Goal: Contribute content

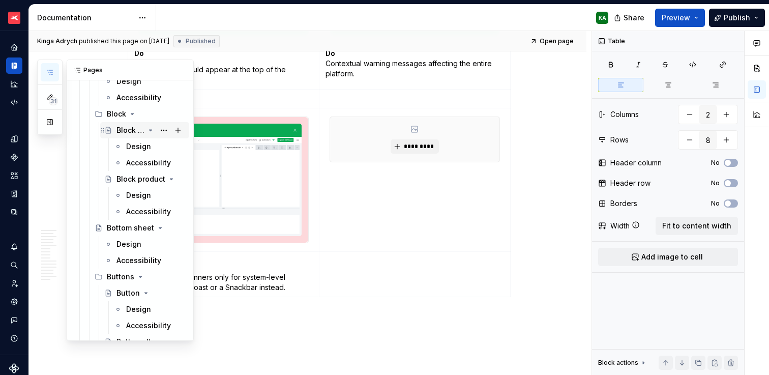
scroll to position [2210, 0]
click at [135, 150] on div "Design" at bounding box center [138, 146] width 25 height 10
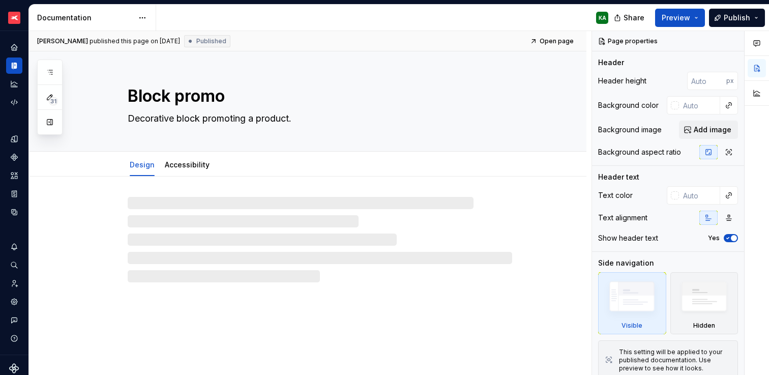
type textarea "*"
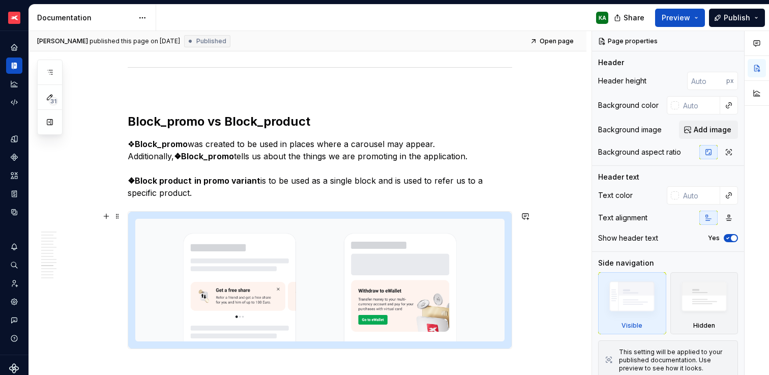
scroll to position [2181, 0]
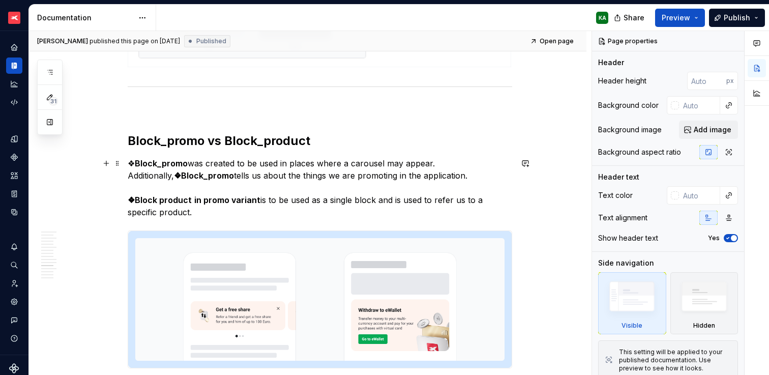
click at [220, 212] on p "❖ Block_promo was created to be used in places where a carousel may appear. Add…" at bounding box center [320, 187] width 384 height 61
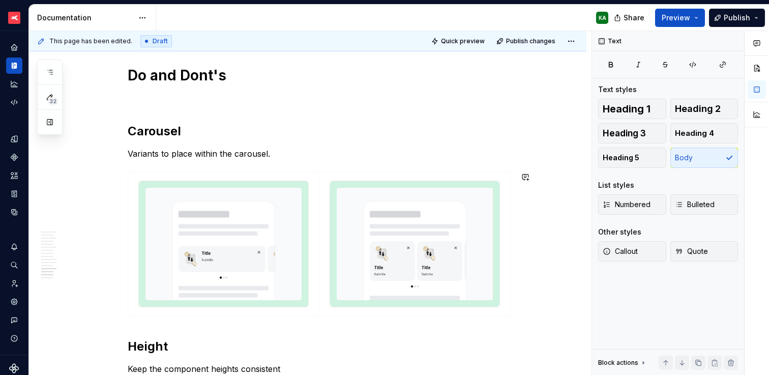
scroll to position [2603, 0]
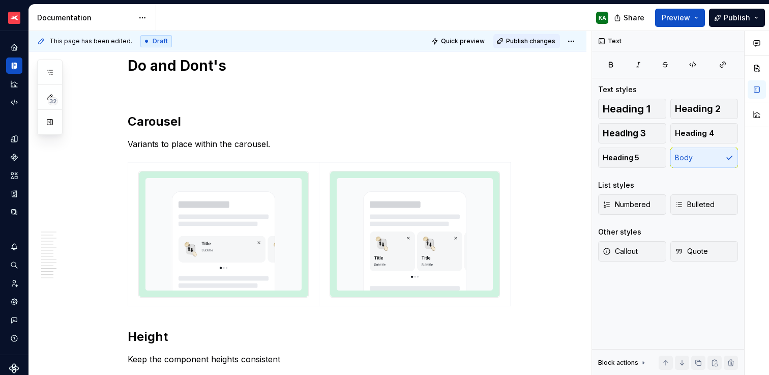
click at [531, 42] on span "Publish changes" at bounding box center [530, 41] width 49 height 8
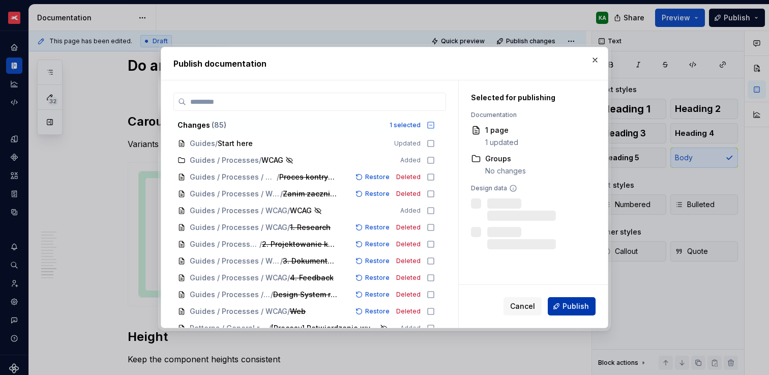
click at [581, 304] on span "Publish" at bounding box center [575, 306] width 26 height 10
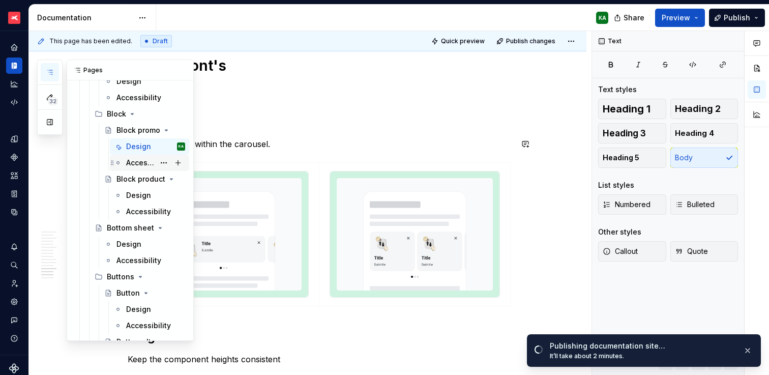
click at [135, 160] on div "Accessibility" at bounding box center [140, 163] width 28 height 10
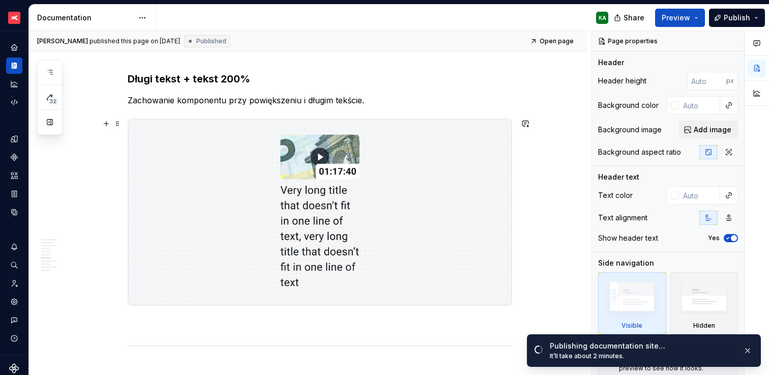
scroll to position [1232, 0]
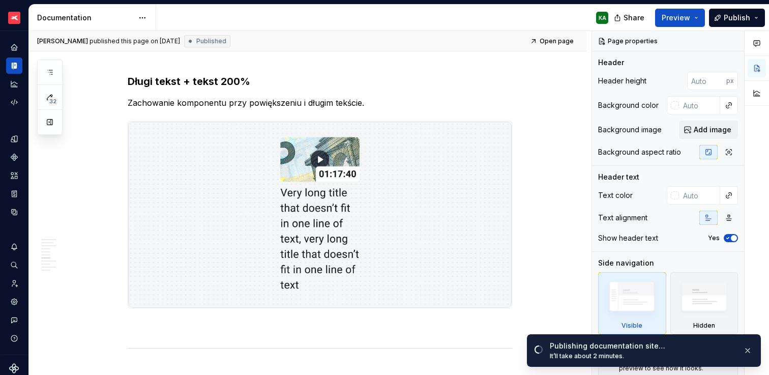
click at [391, 184] on img at bounding box center [319, 215] width 383 height 186
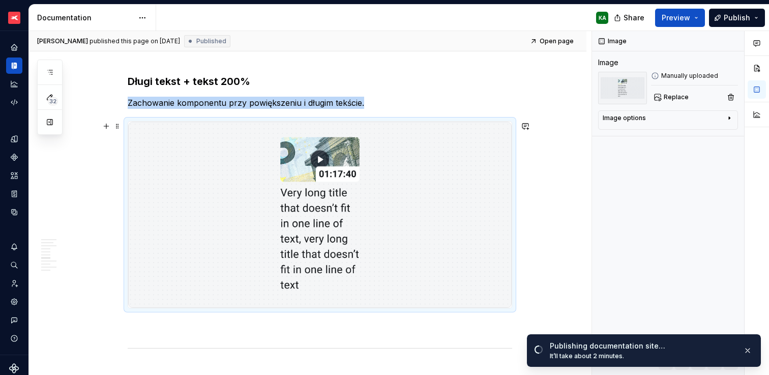
click at [391, 184] on img at bounding box center [319, 215] width 383 height 186
click at [676, 98] on span "Replace" at bounding box center [676, 97] width 25 height 8
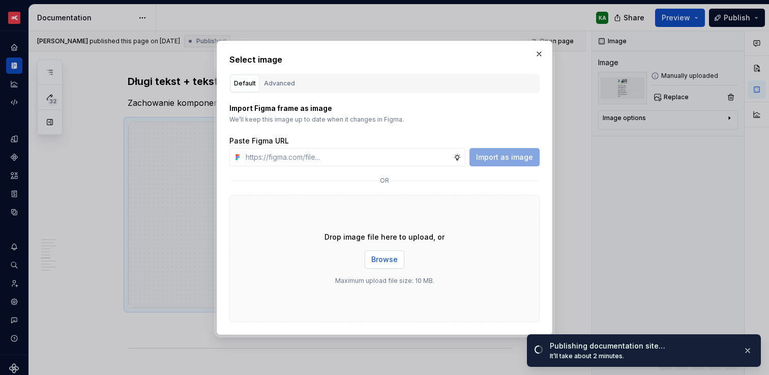
click at [381, 255] on span "Browse" at bounding box center [384, 259] width 26 height 10
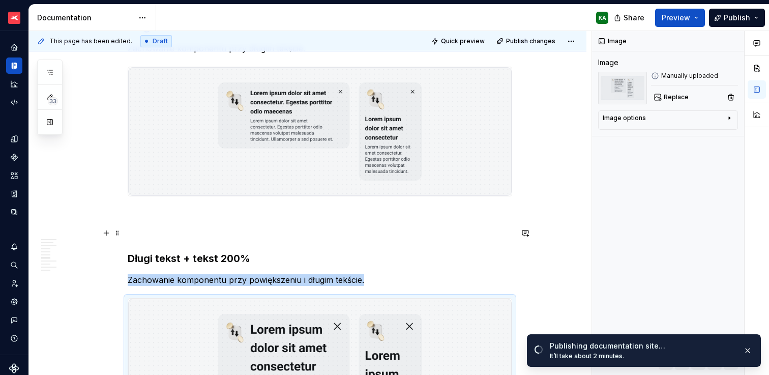
scroll to position [1059, 0]
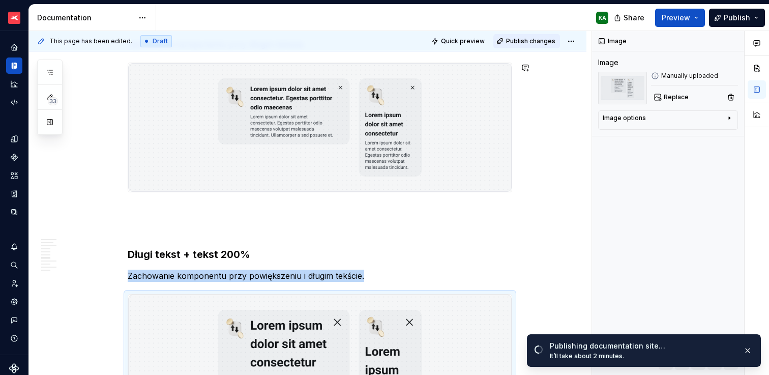
click at [512, 48] on div "Quick preview Publish changes" at bounding box center [503, 41] width 150 height 14
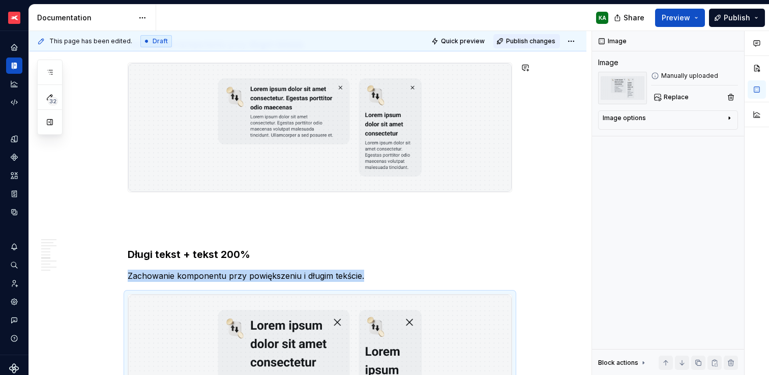
click at [519, 43] on span "Publish changes" at bounding box center [530, 41] width 49 height 8
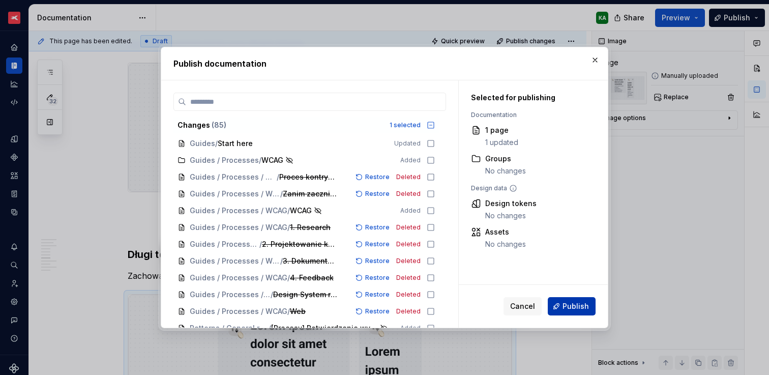
click at [570, 304] on span "Publish" at bounding box center [575, 306] width 26 height 10
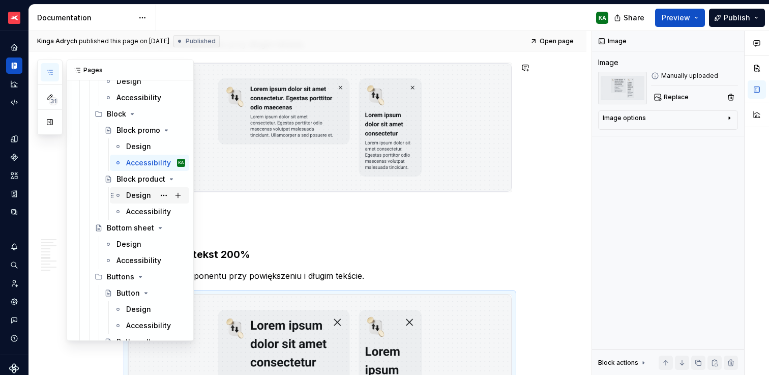
click at [136, 196] on div "Design" at bounding box center [138, 195] width 25 height 10
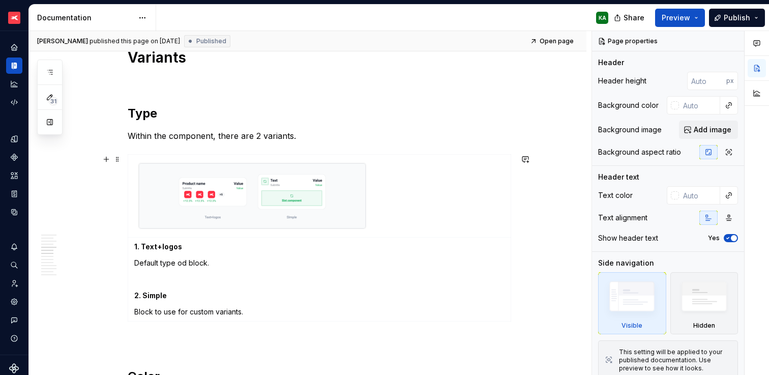
scroll to position [901, 0]
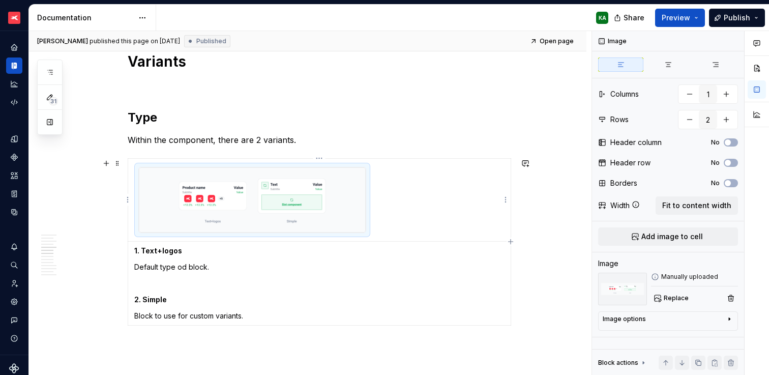
click at [338, 207] on img at bounding box center [252, 199] width 227 height 65
click at [680, 297] on span "Replace" at bounding box center [676, 298] width 25 height 8
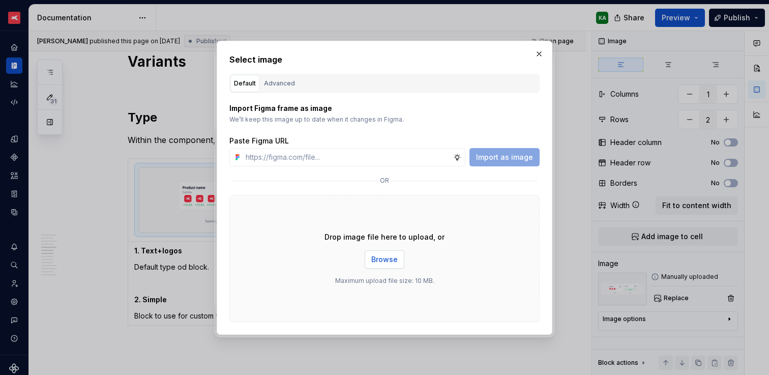
click at [374, 251] on button "Browse" at bounding box center [385, 259] width 40 height 18
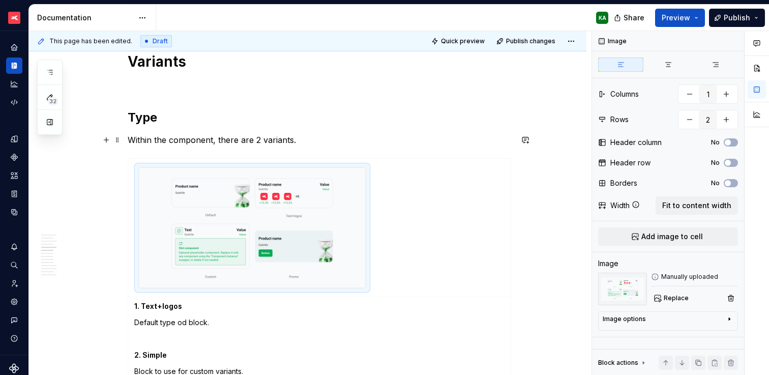
type textarea "*"
click at [257, 137] on p "Within the component, there are 2 variants." at bounding box center [320, 140] width 384 height 12
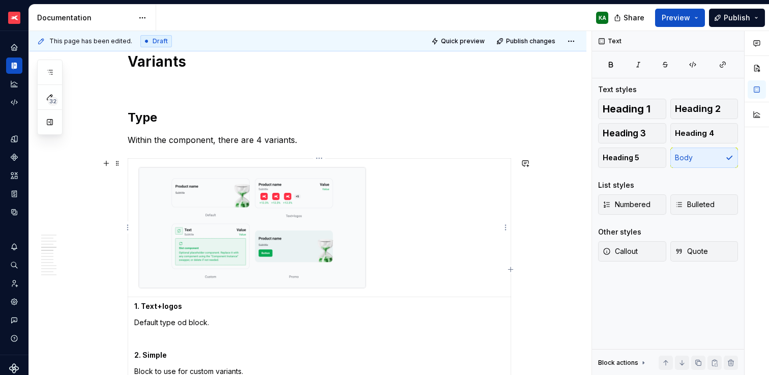
scroll to position [992, 0]
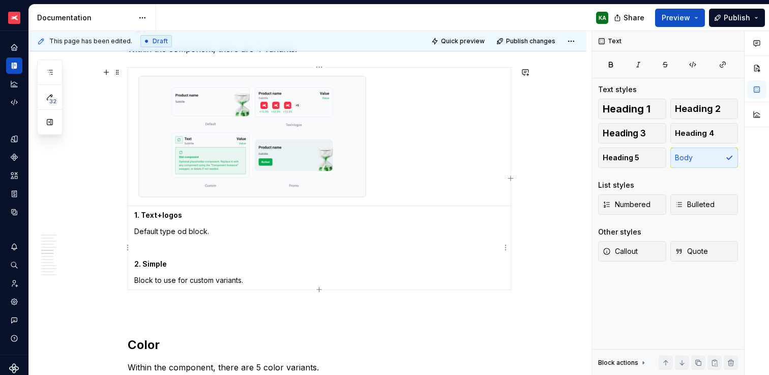
click at [141, 214] on strong "1. Text+logos" at bounding box center [158, 215] width 48 height 9
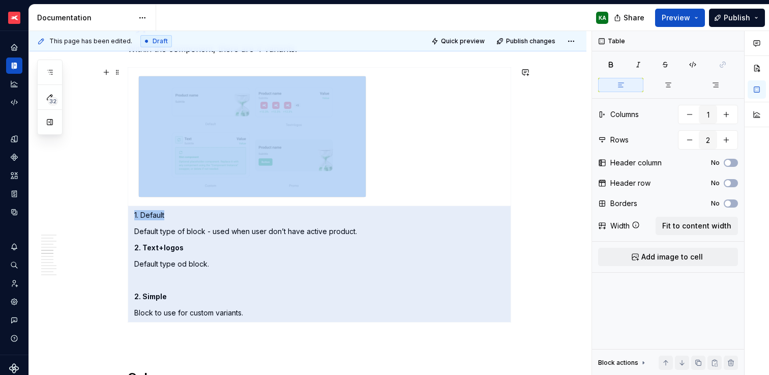
drag, startPoint x: 161, startPoint y: 214, endPoint x: 123, endPoint y: 215, distance: 37.7
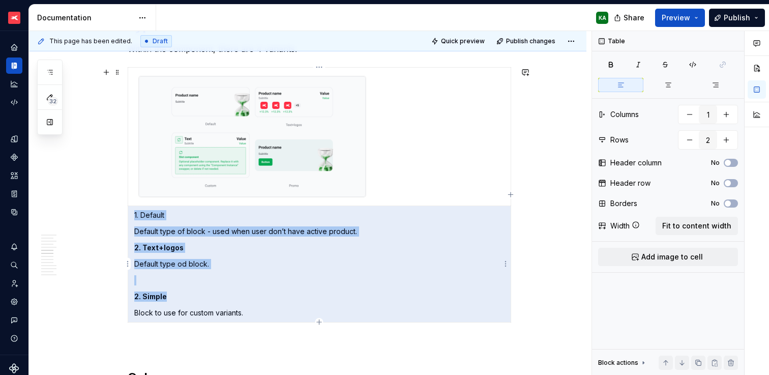
click at [157, 216] on p "1. Default" at bounding box center [319, 215] width 370 height 10
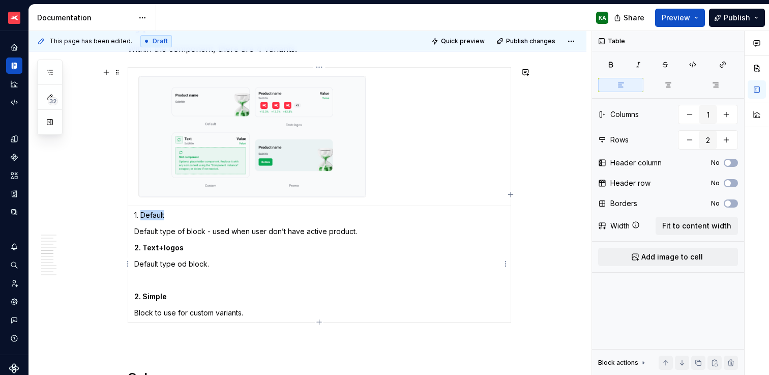
click at [157, 216] on p "1. Default" at bounding box center [319, 215] width 370 height 10
drag, startPoint x: 166, startPoint y: 215, endPoint x: 131, endPoint y: 216, distance: 34.6
click at [131, 216] on td "1. Default Default type of block - used when user don’t have active product. 2.…" at bounding box center [319, 264] width 383 height 116
click at [162, 195] on button "button" at bounding box center [163, 197] width 14 height 14
click at [154, 227] on p "Default type of block - used when user don’t have active product." at bounding box center [319, 231] width 370 height 10
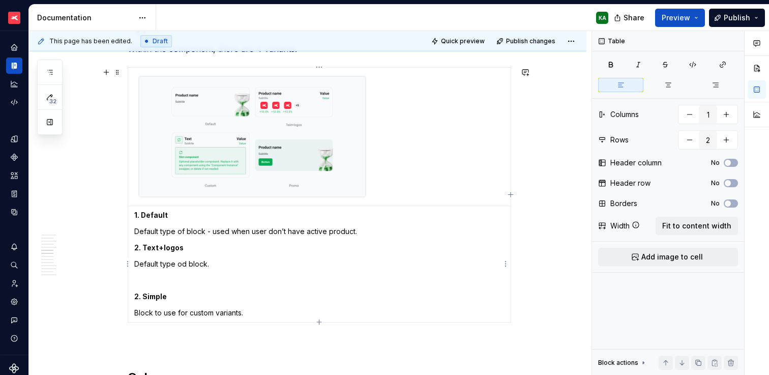
click at [369, 233] on p "Default type of block - used when user don’t have active product." at bounding box center [319, 231] width 370 height 10
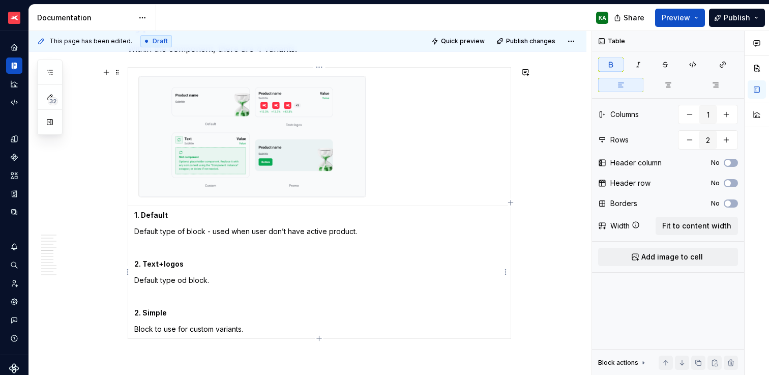
click at [151, 313] on strong "2. Simple" at bounding box center [150, 312] width 33 height 9
click at [138, 308] on strong "2. Custom" at bounding box center [152, 312] width 36 height 9
click at [146, 280] on p "Default type od block." at bounding box center [319, 280] width 370 height 10
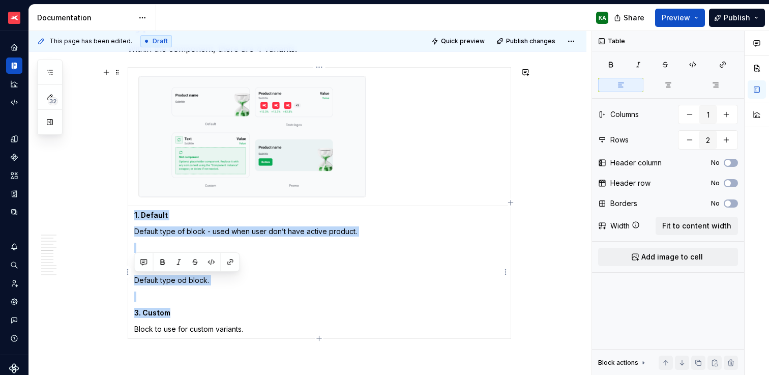
click at [146, 280] on p "Default type od block." at bounding box center [319, 280] width 370 height 10
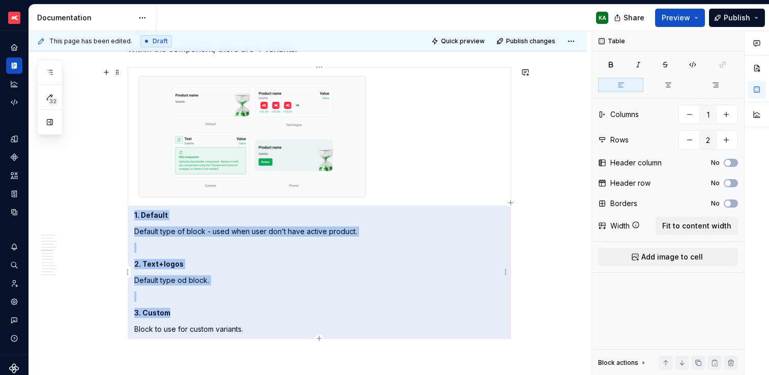
click at [154, 281] on p "Default type od block." at bounding box center [319, 280] width 370 height 10
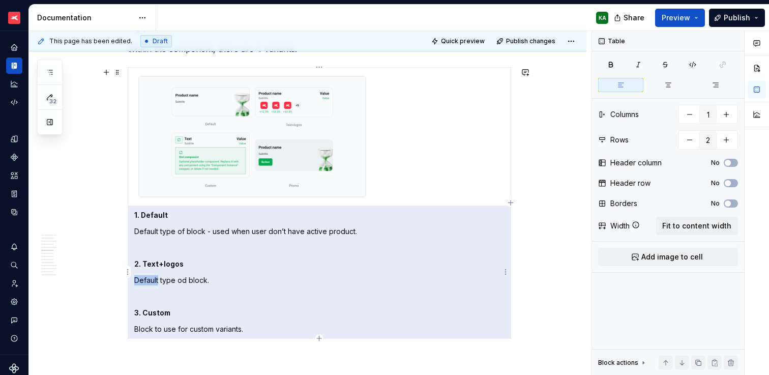
click at [154, 281] on p "Default type od block." at bounding box center [319, 280] width 370 height 10
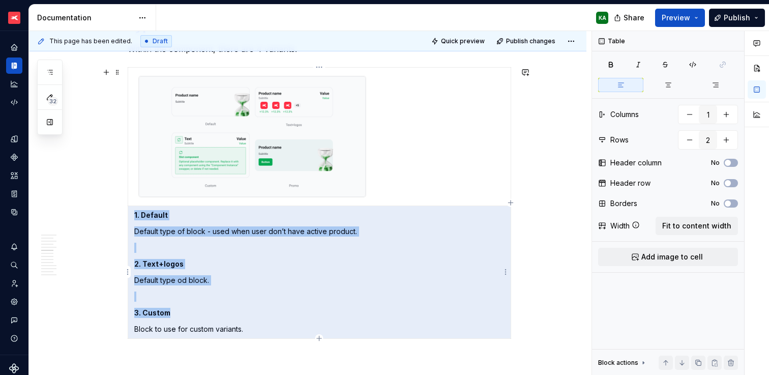
click at [154, 281] on p "Default type od block." at bounding box center [319, 280] width 370 height 10
click at [184, 279] on p "Default type od block." at bounding box center [319, 280] width 370 height 10
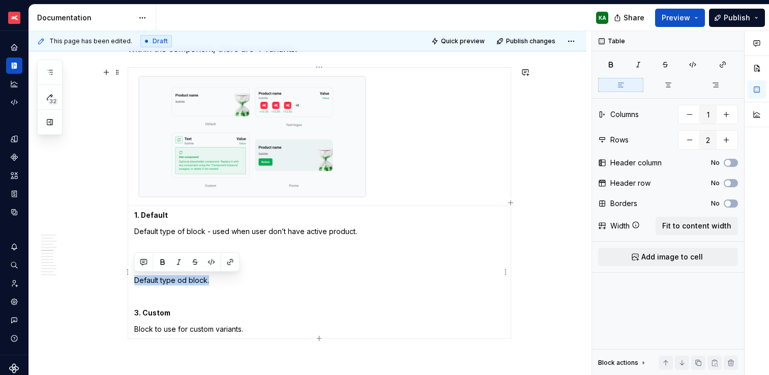
drag, startPoint x: 209, startPoint y: 281, endPoint x: 135, endPoint y: 284, distance: 74.3
click at [135, 284] on p "Default type od block." at bounding box center [319, 280] width 370 height 10
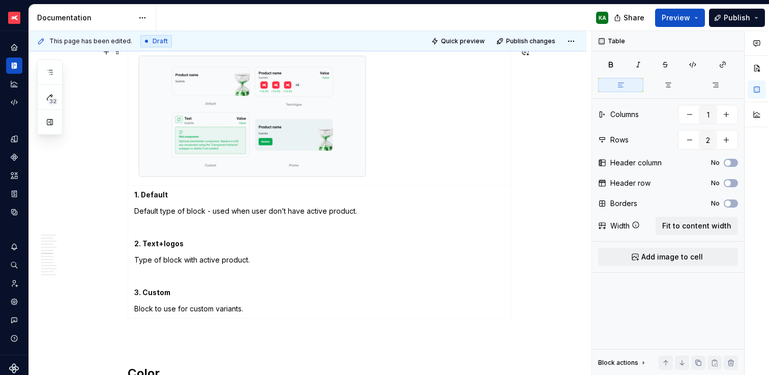
scroll to position [1092, 0]
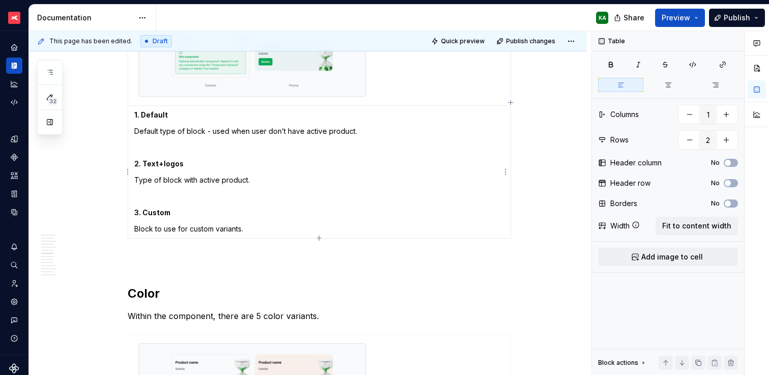
click at [252, 216] on p "3. Custom" at bounding box center [319, 212] width 370 height 10
click at [255, 227] on p "Block to use for custom variants." at bounding box center [319, 229] width 370 height 10
click at [258, 231] on p "Block to use for custom variants." at bounding box center [319, 229] width 370 height 10
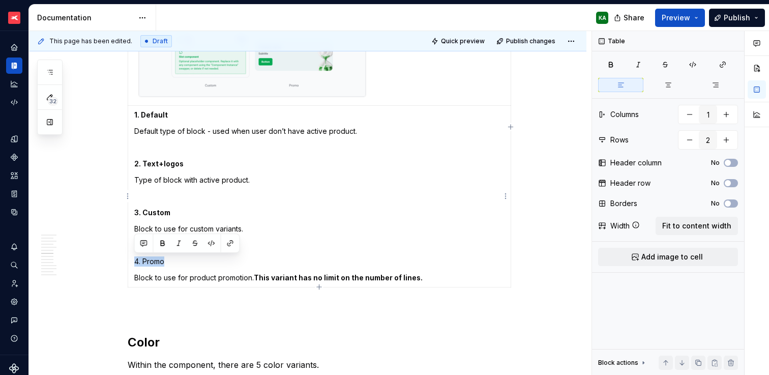
drag, startPoint x: 165, startPoint y: 262, endPoint x: 129, endPoint y: 264, distance: 36.1
click at [129, 264] on td "1. Default Default type of block - used when user don’t have active product. 2.…" at bounding box center [319, 197] width 383 height 182
click at [161, 243] on button "button" at bounding box center [163, 243] width 14 height 14
click at [197, 278] on p "Block to use for product promotion. This variant has no limit on the number of …" at bounding box center [319, 278] width 370 height 10
click at [354, 277] on strong "This variant has no limit on the number of lines." at bounding box center [338, 277] width 169 height 9
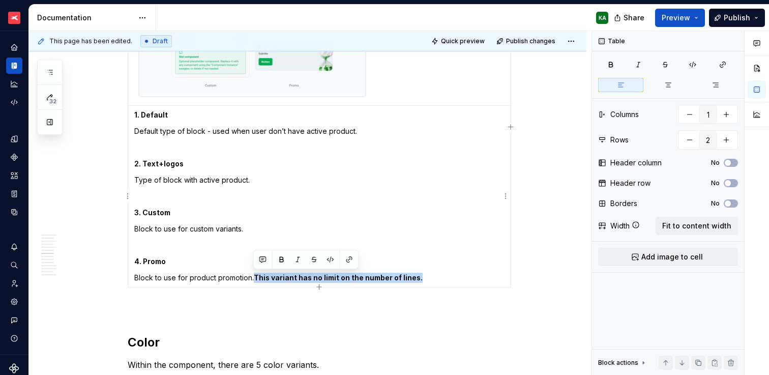
drag, startPoint x: 253, startPoint y: 276, endPoint x: 446, endPoint y: 277, distance: 192.7
click at [446, 277] on p "Block to use for product promotion. This variant has no limit on the number of …" at bounding box center [319, 278] width 370 height 10
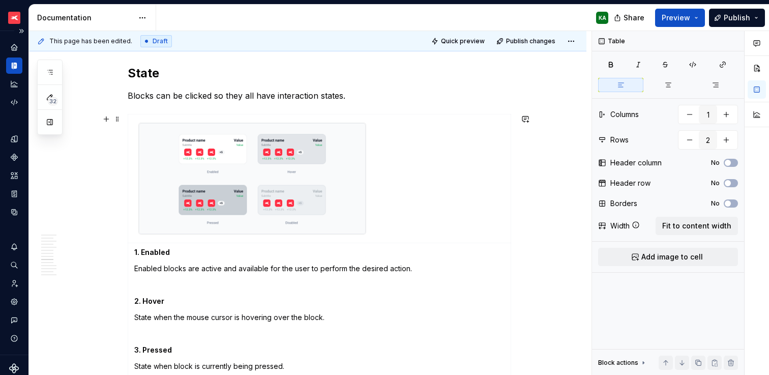
scroll to position [1904, 0]
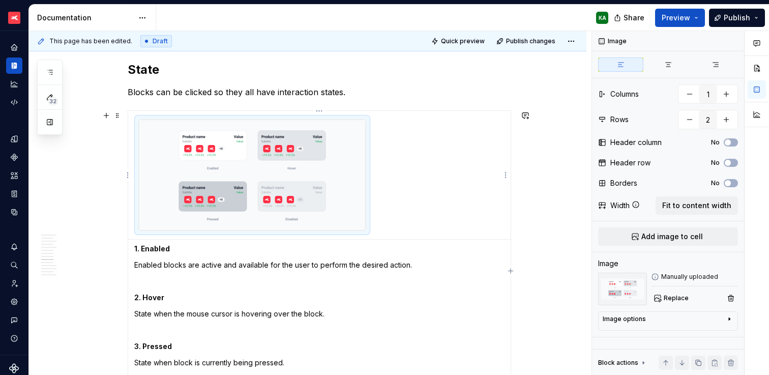
click at [341, 187] on img at bounding box center [252, 175] width 227 height 111
click at [674, 300] on span "Replace" at bounding box center [676, 298] width 25 height 8
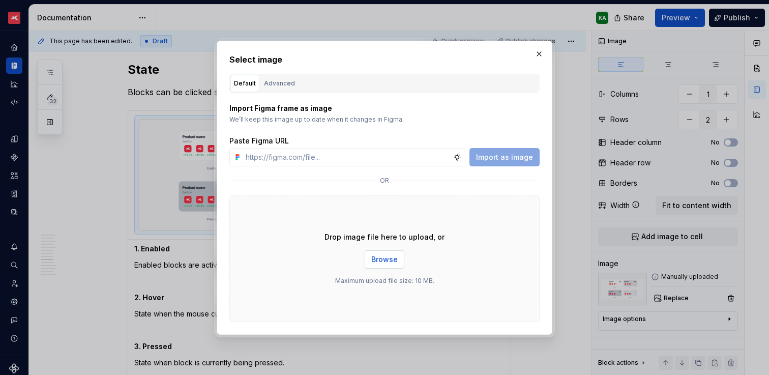
click at [395, 256] on span "Browse" at bounding box center [384, 259] width 26 height 10
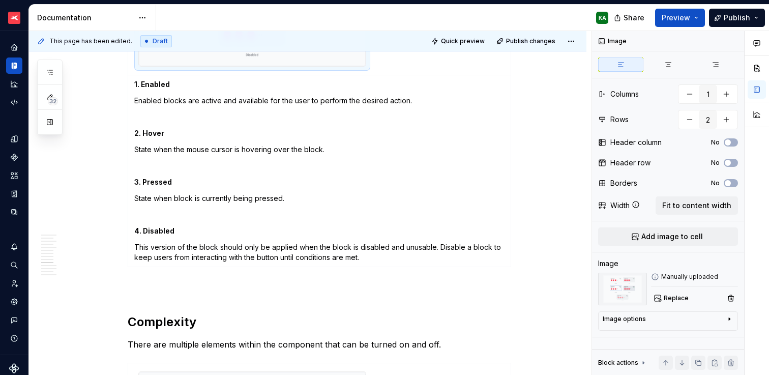
scroll to position [2135, 0]
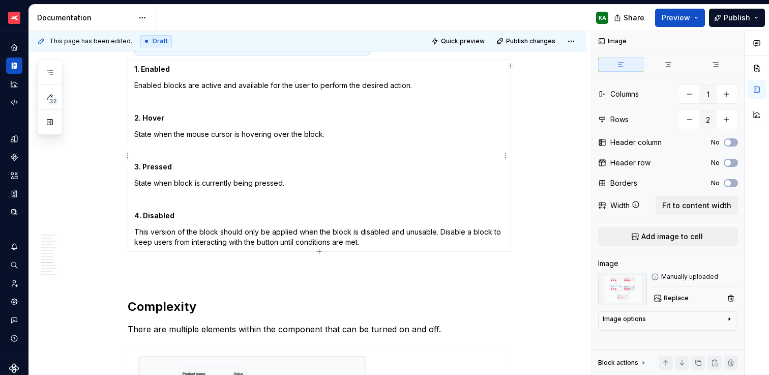
click at [330, 133] on p "State when the mouse cursor is hovering over the block." at bounding box center [319, 134] width 370 height 10
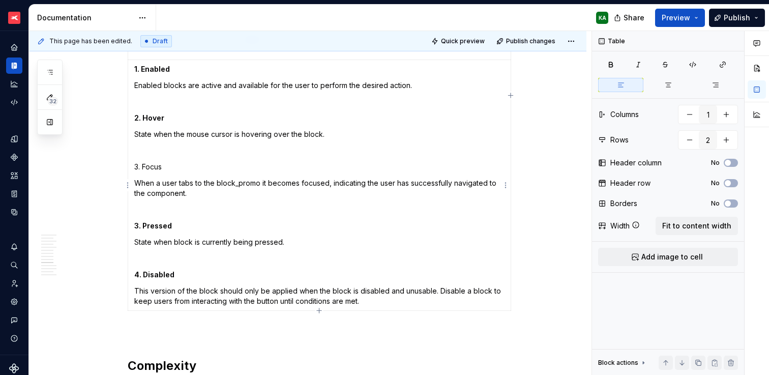
click at [260, 181] on p "When a user tabs to the block_promo it becomes focused, indicating the user has…" at bounding box center [319, 188] width 370 height 20
drag, startPoint x: 162, startPoint y: 167, endPoint x: 133, endPoint y: 168, distance: 28.5
click at [133, 168] on td "1. Enabled Enabled blocks are active and available for the user to perform the …" at bounding box center [319, 184] width 383 height 251
click at [165, 148] on button "button" at bounding box center [163, 149] width 14 height 14
click at [138, 225] on strong "3. Pressed" at bounding box center [153, 225] width 38 height 9
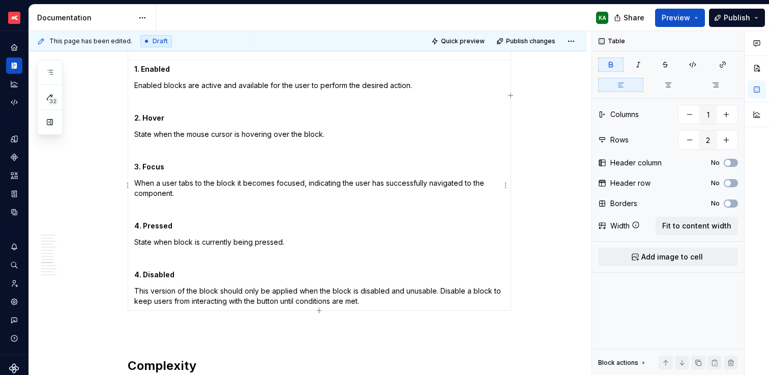
click at [138, 272] on strong "4. Disabled" at bounding box center [154, 274] width 40 height 9
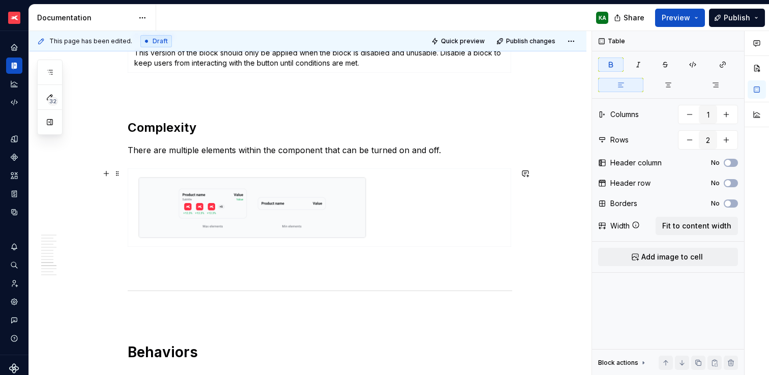
scroll to position [2375, 0]
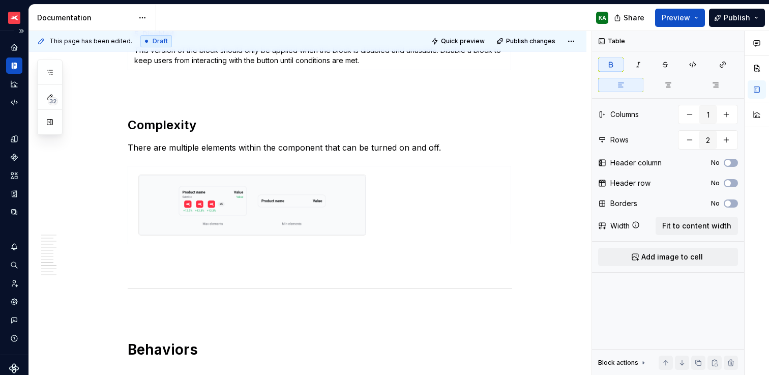
type textarea "*"
